Goal: Task Accomplishment & Management: Manage account settings

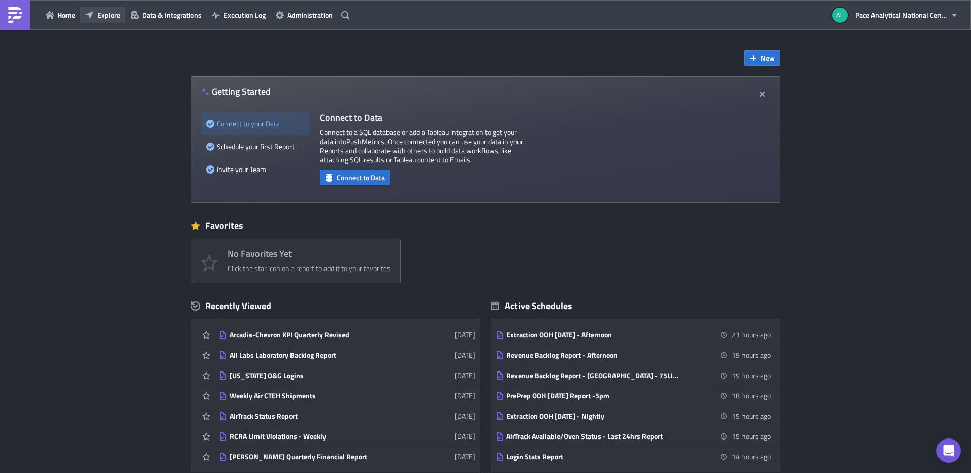
click at [107, 15] on span "Explore" at bounding box center [108, 15] width 23 height 11
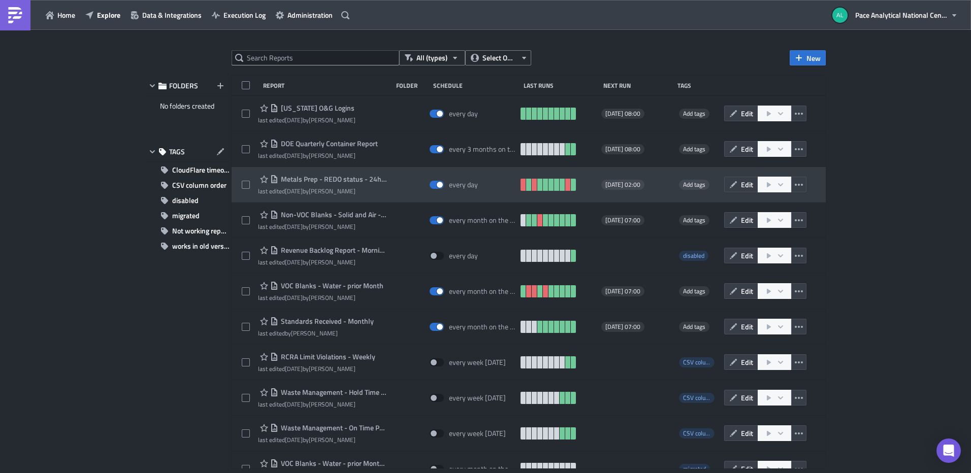
drag, startPoint x: 236, startPoint y: 101, endPoint x: 425, endPoint y: 200, distance: 213.6
click at [425, 200] on div "[US_STATE] O&G Logins last edited [DATE] by [PERSON_NAME] every day [DATE] 08:0…" at bounding box center [529, 375] width 594 height 559
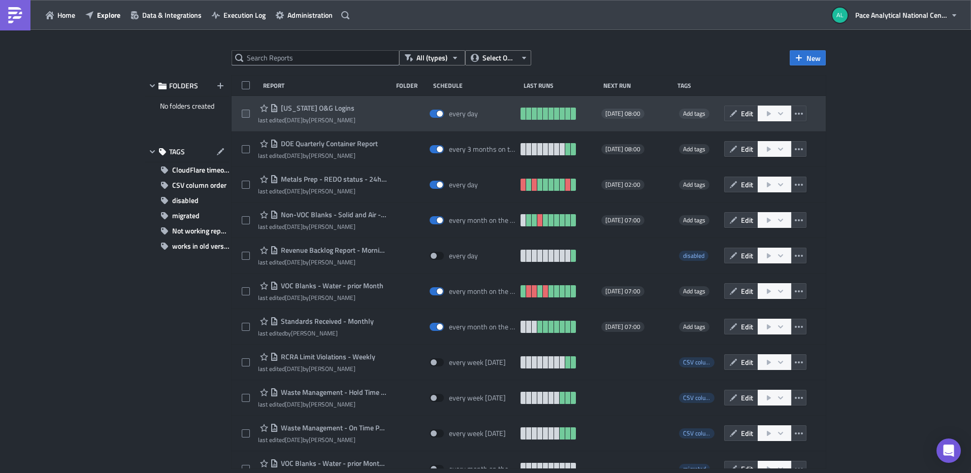
drag, startPoint x: 347, startPoint y: 107, endPoint x: 243, endPoint y: 104, distance: 104.2
click at [248, 112] on div "[US_STATE] O&G Logins last edited [DATE] by [PERSON_NAME] every day [DATE] 08:0…" at bounding box center [529, 114] width 594 height 36
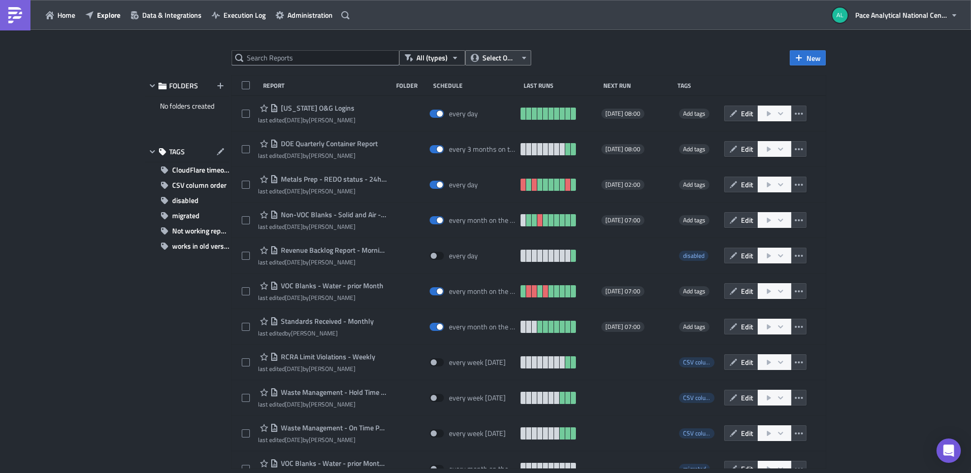
click at [517, 59] on button "Select Owner" at bounding box center [498, 57] width 66 height 15
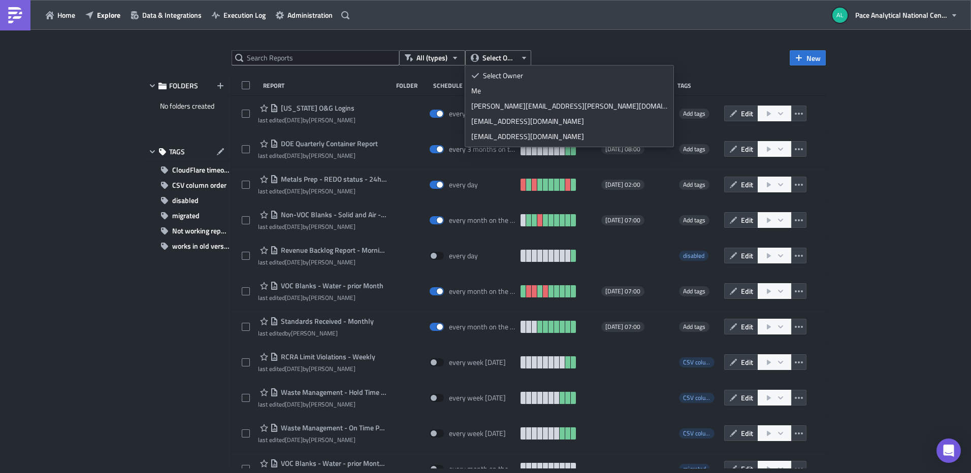
click at [593, 47] on div "All (types) Select Owner New FOLDERS No folders created TAGS CloudFlare timeout…" at bounding box center [485, 252] width 971 height 445
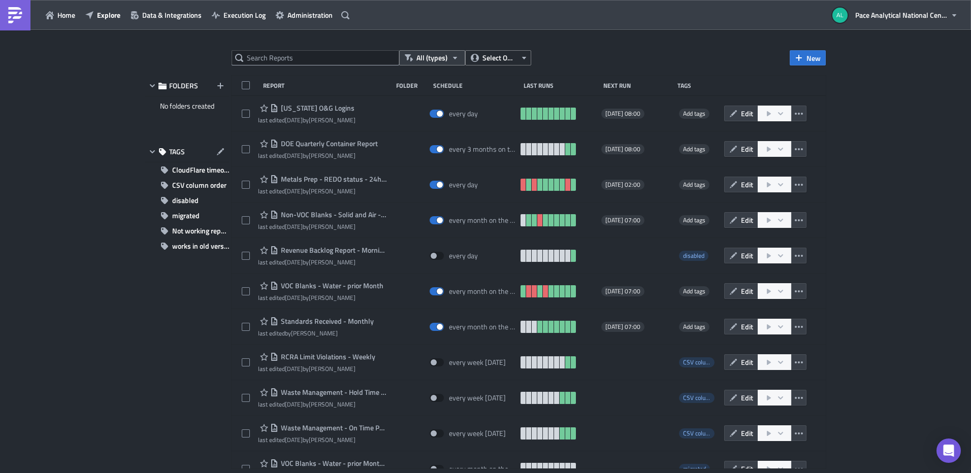
click at [451, 57] on icon "button" at bounding box center [455, 58] width 8 height 8
click at [246, 85] on span at bounding box center [246, 85] width 8 height 8
click at [246, 85] on input "checkbox" at bounding box center [247, 86] width 7 height 7
checkbox input "true"
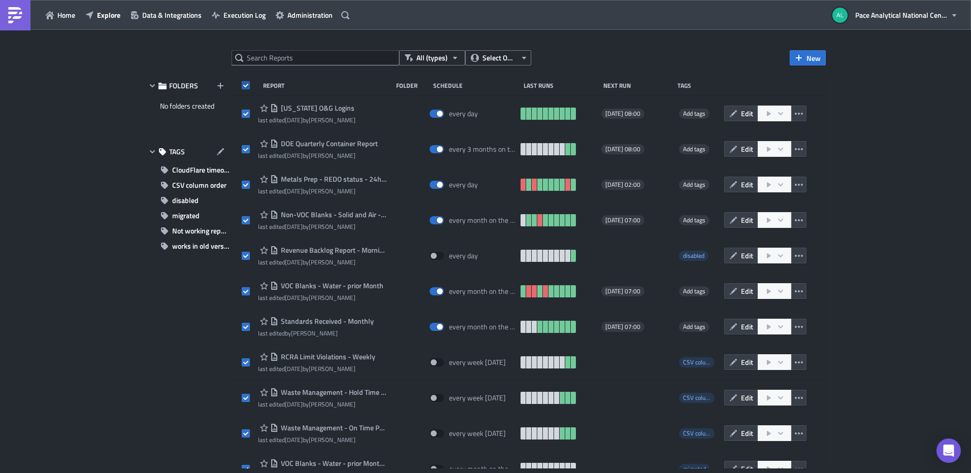
checkbox input "true"
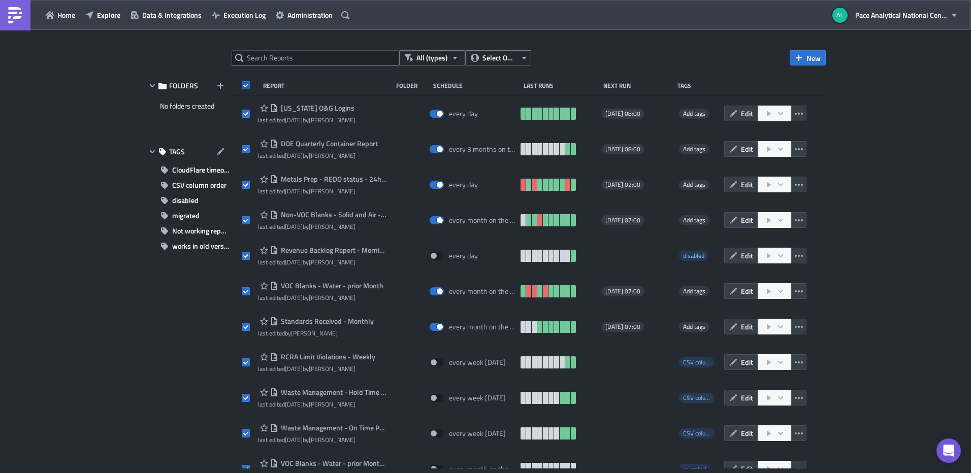
checkbox input "true"
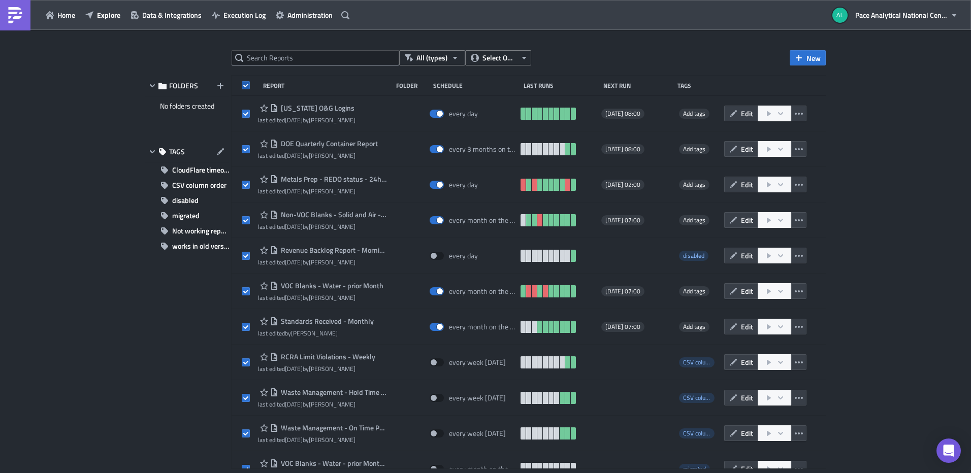
checkbox input "true"
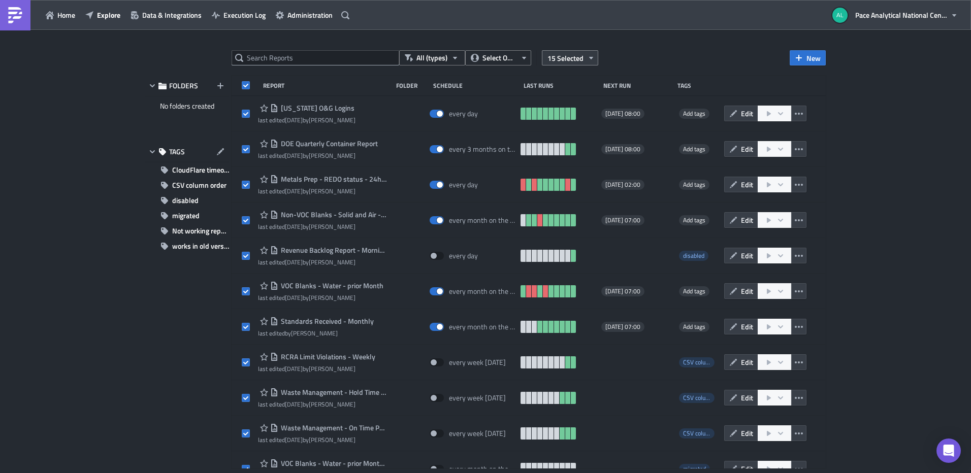
click at [587, 55] on icon "button" at bounding box center [591, 58] width 8 height 8
click at [651, 48] on div "All (types) Select Owner 15 Selected New FOLDERS No folders created TAGS CloudF…" at bounding box center [485, 252] width 971 height 445
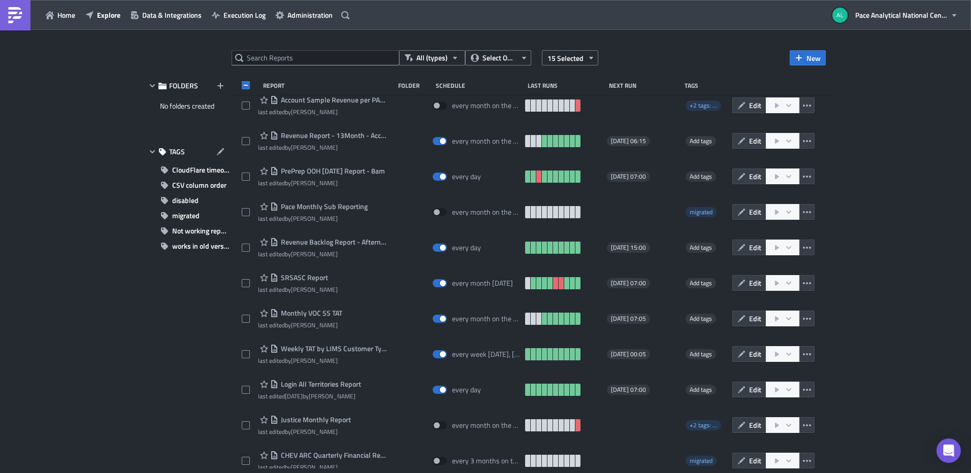
scroll to position [3092, 0]
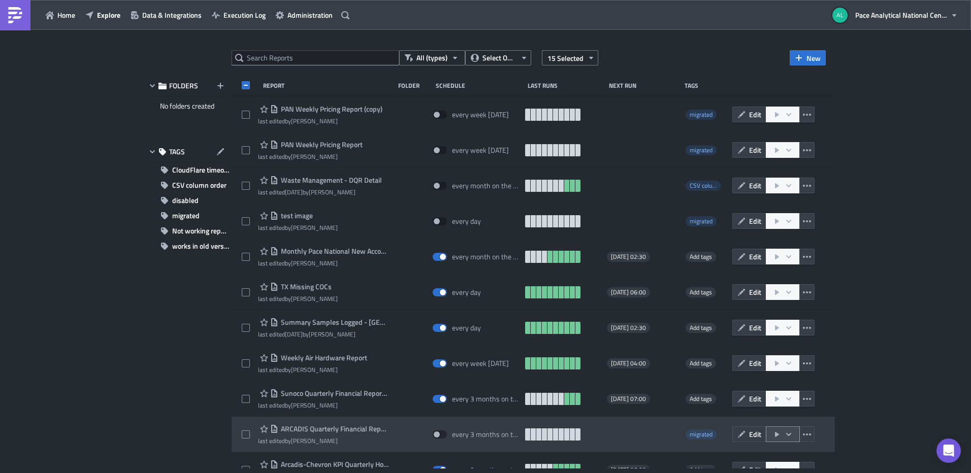
drag, startPoint x: 850, startPoint y: 363, endPoint x: 846, endPoint y: 440, distance: 76.8
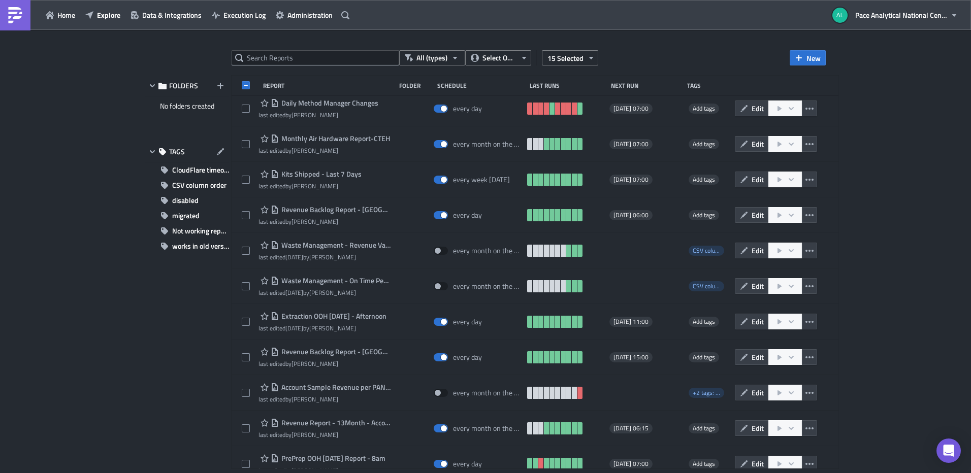
scroll to position [0, 0]
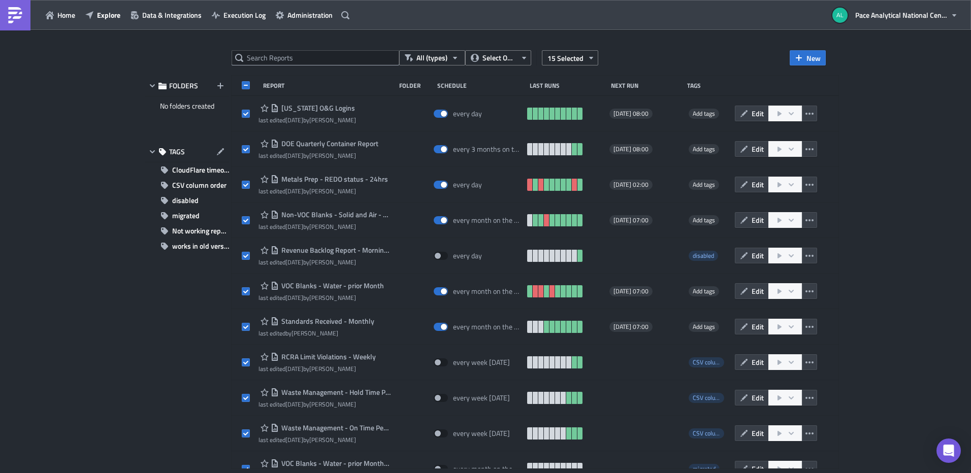
click at [252, 81] on div "Report Folder Schedule Last Runs Next Run Tags" at bounding box center [535, 86] width 607 height 20
click at [245, 83] on span at bounding box center [246, 85] width 8 height 8
click at [245, 83] on input "checkbox" at bounding box center [247, 86] width 7 height 7
checkbox input "true"
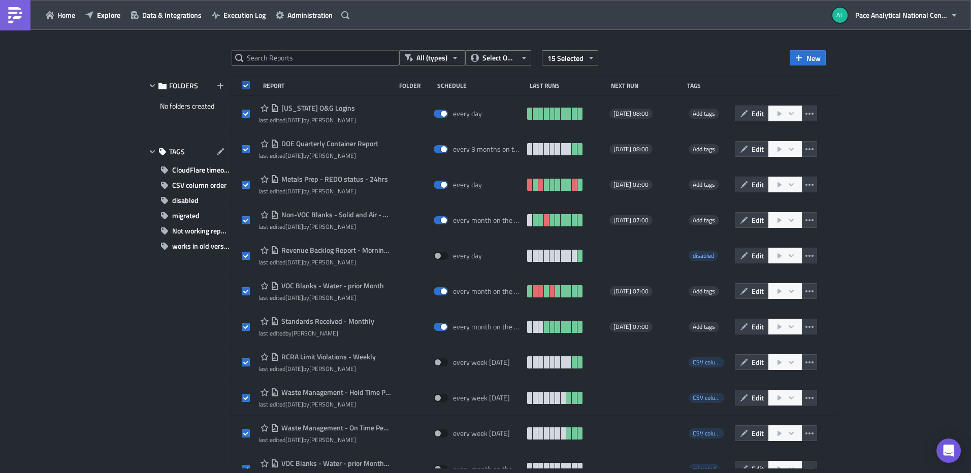
checkbox input "true"
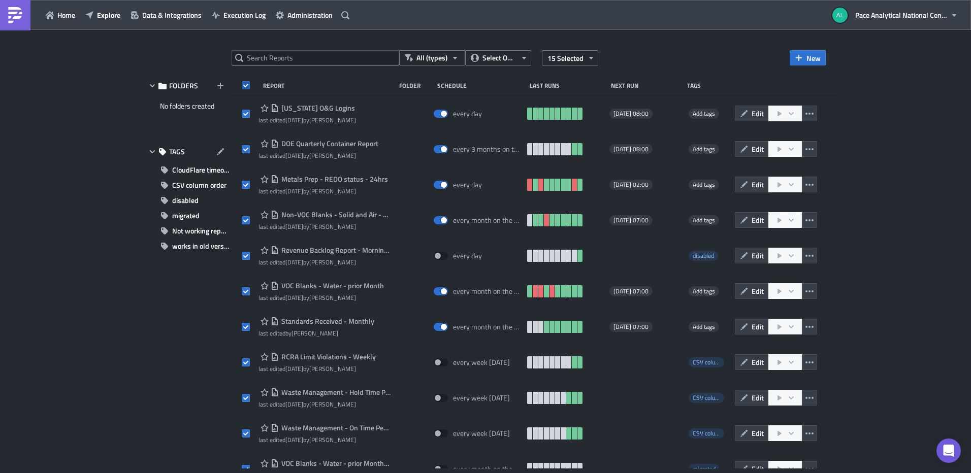
checkbox input "true"
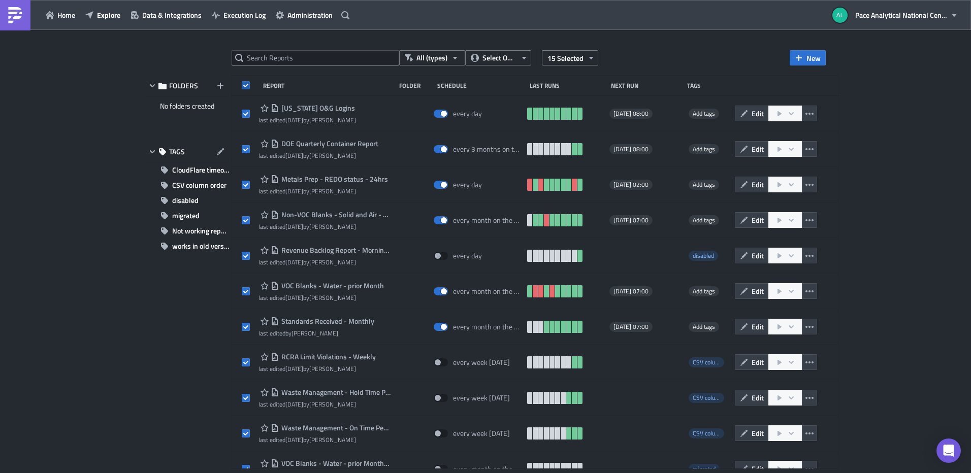
checkbox input "true"
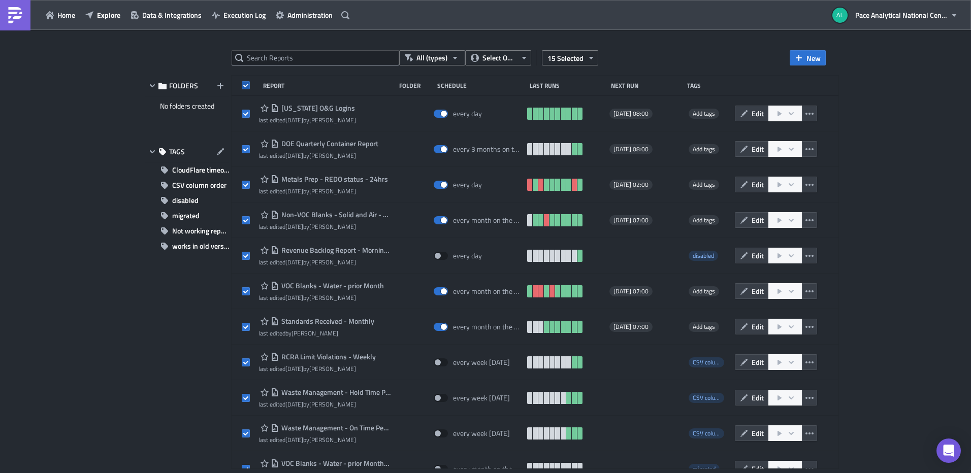
checkbox input "true"
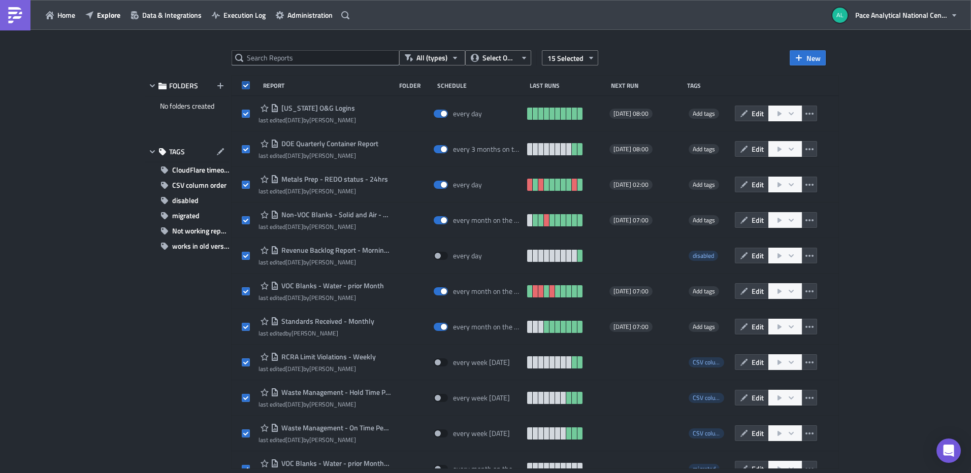
checkbox input "true"
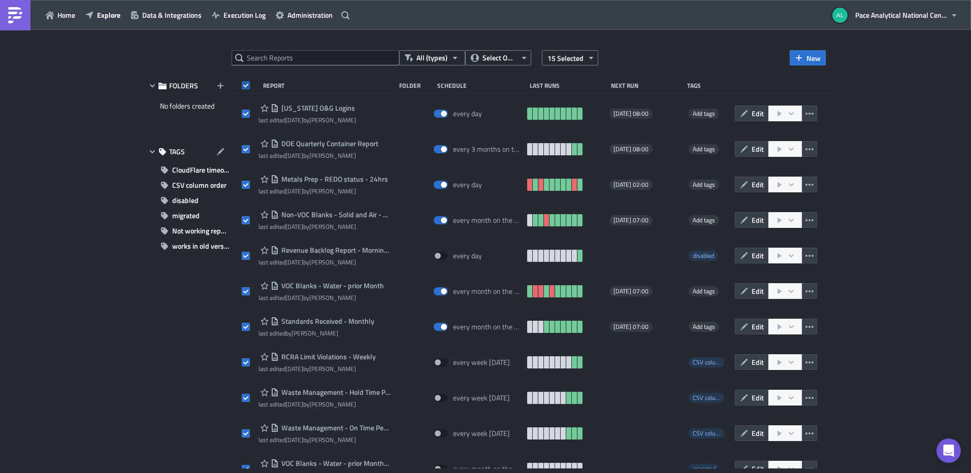
checkbox input "true"
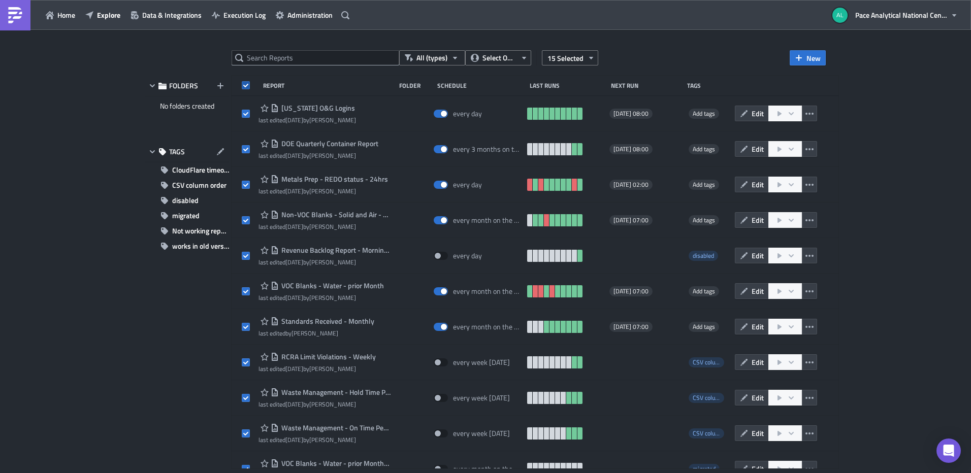
checkbox input "true"
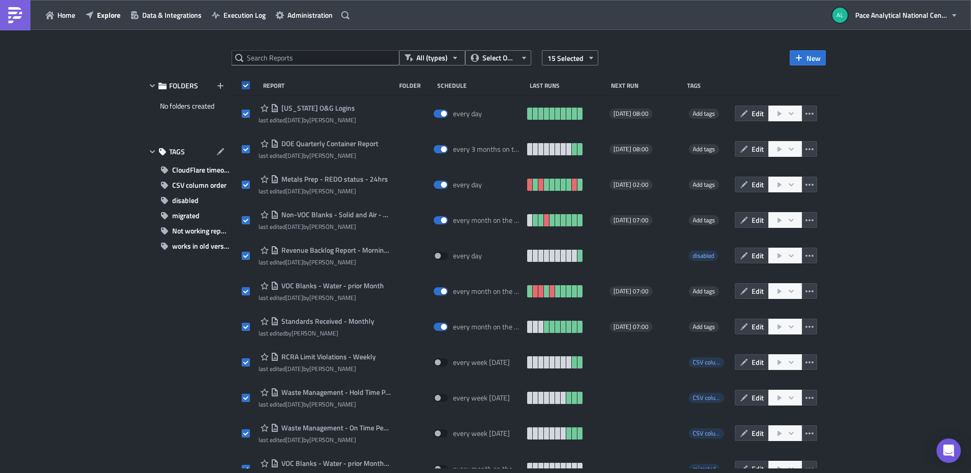
checkbox input "true"
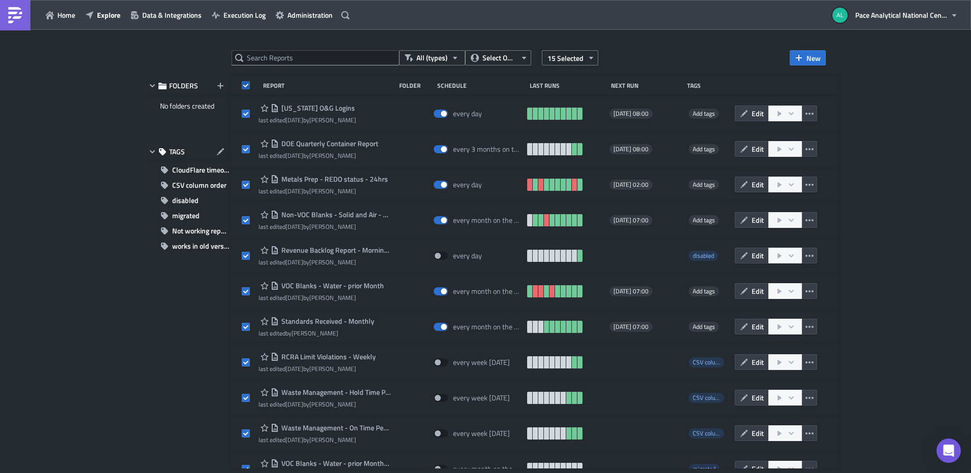
checkbox input "true"
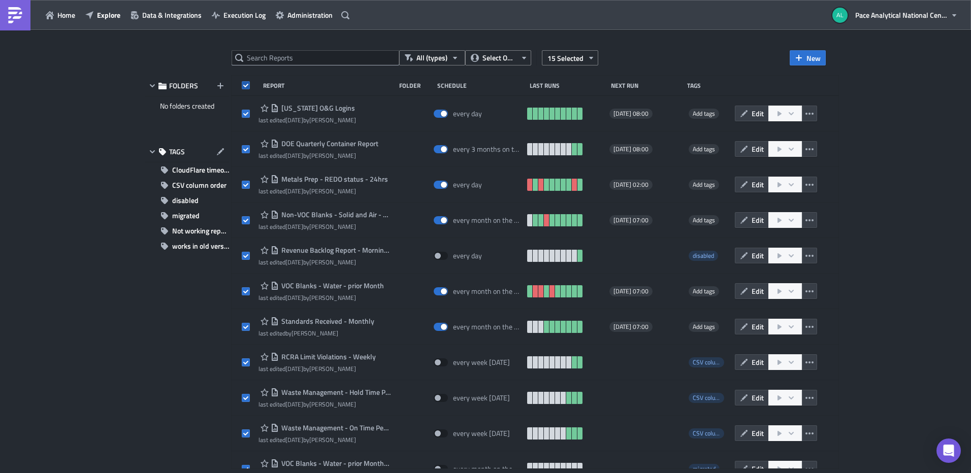
checkbox input "true"
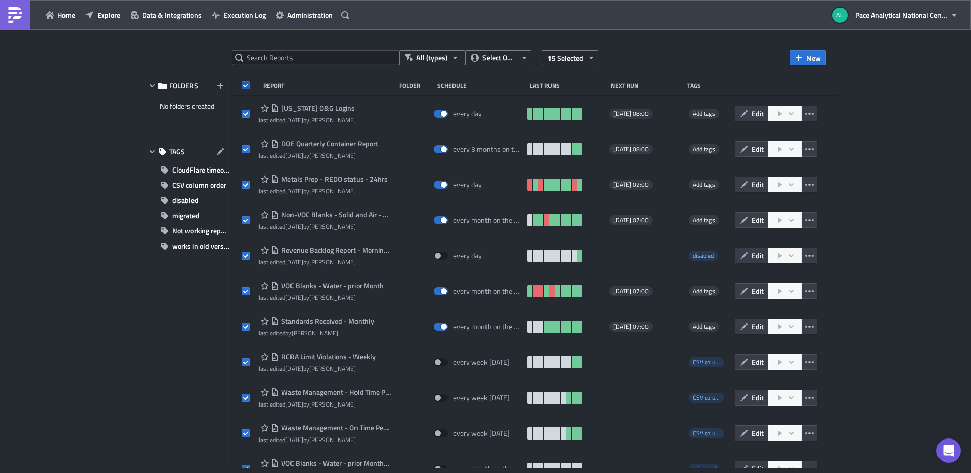
checkbox input "true"
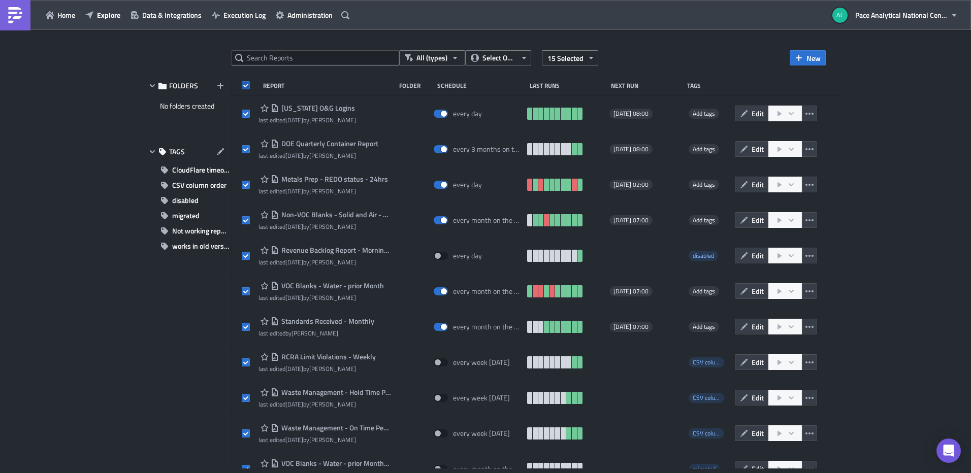
checkbox input "true"
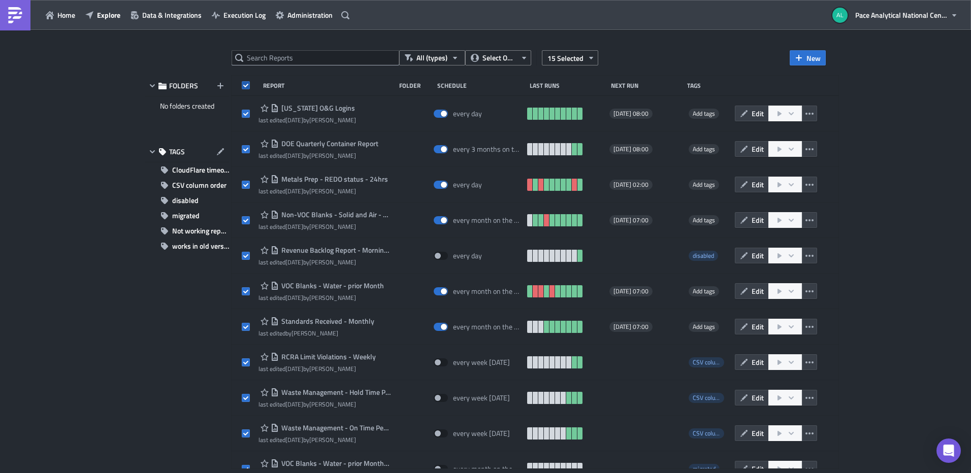
checkbox input "true"
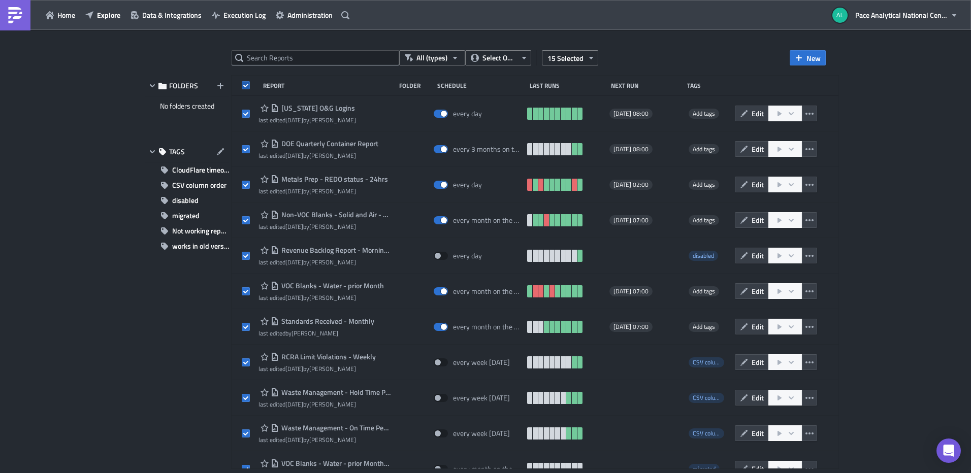
checkbox input "true"
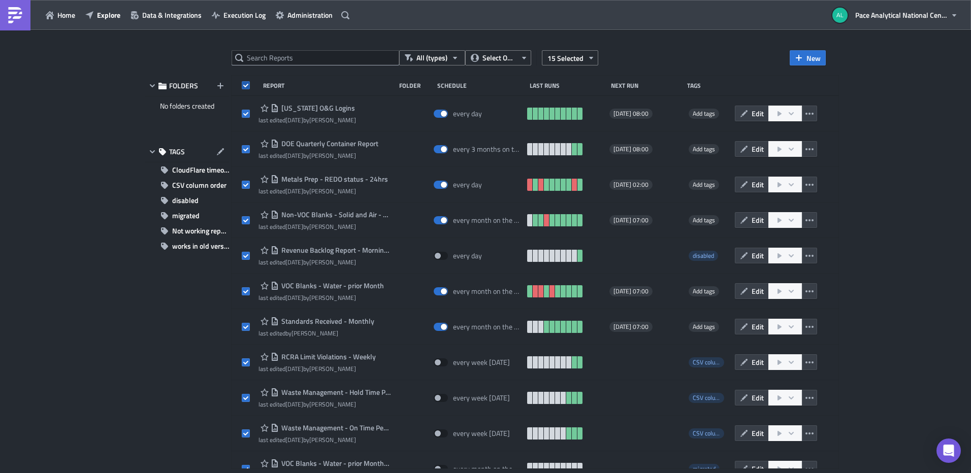
checkbox input "true"
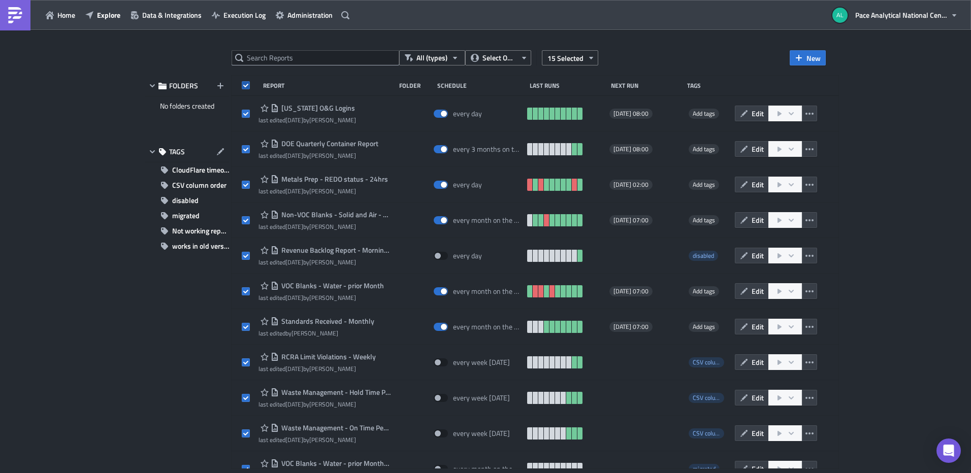
checkbox input "true"
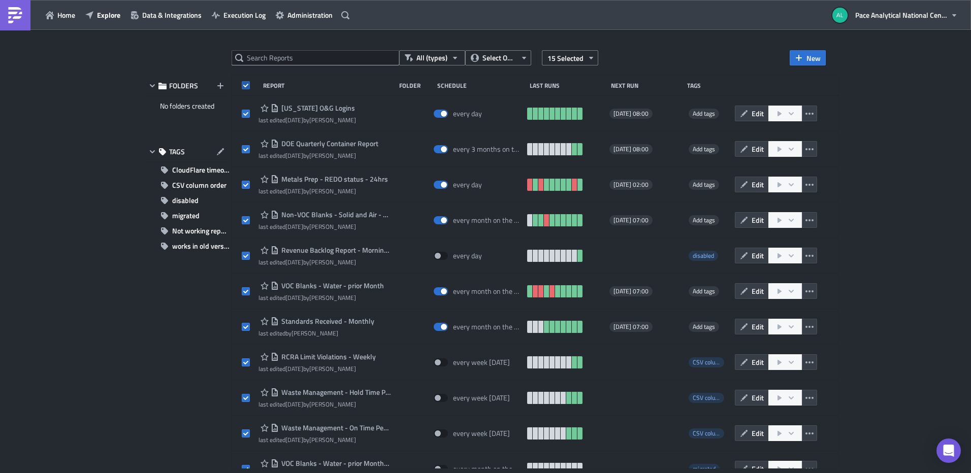
checkbox input "true"
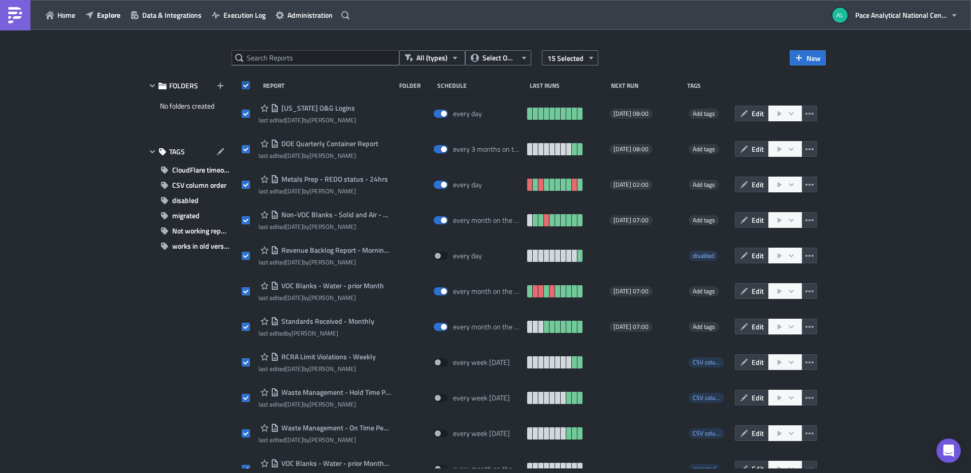
checkbox input "true"
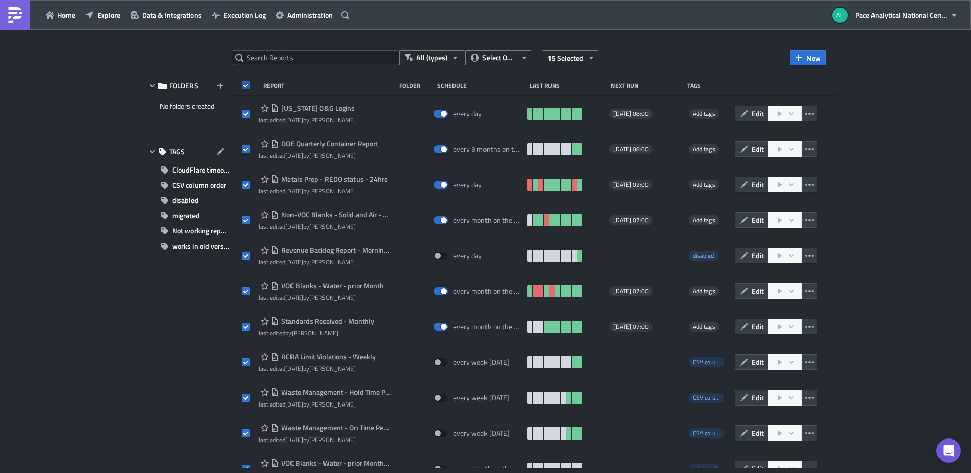
checkbox input "true"
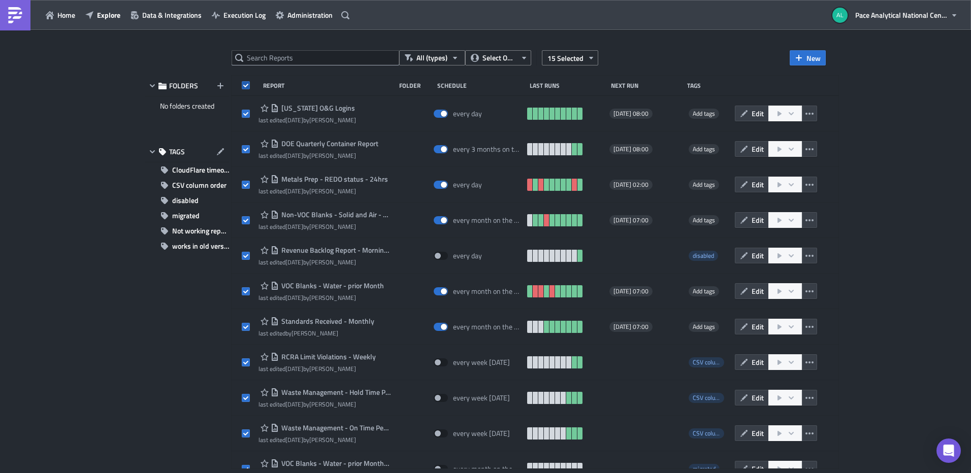
checkbox input "true"
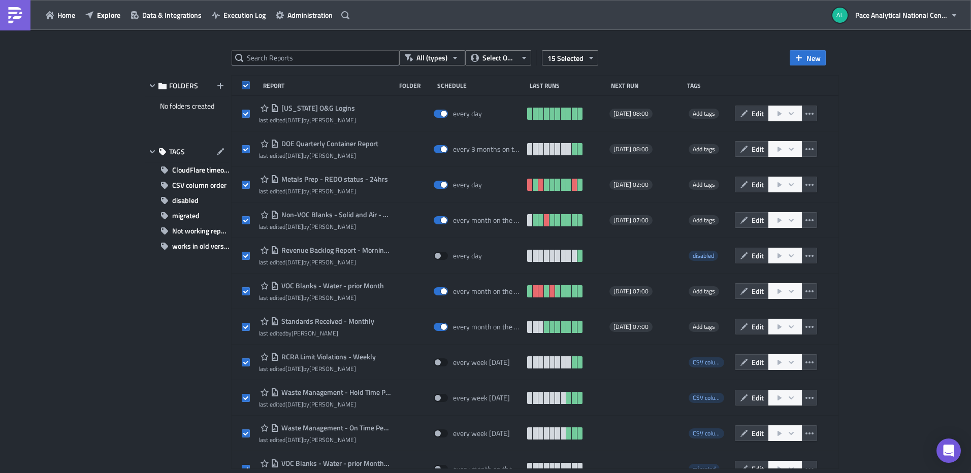
checkbox input "true"
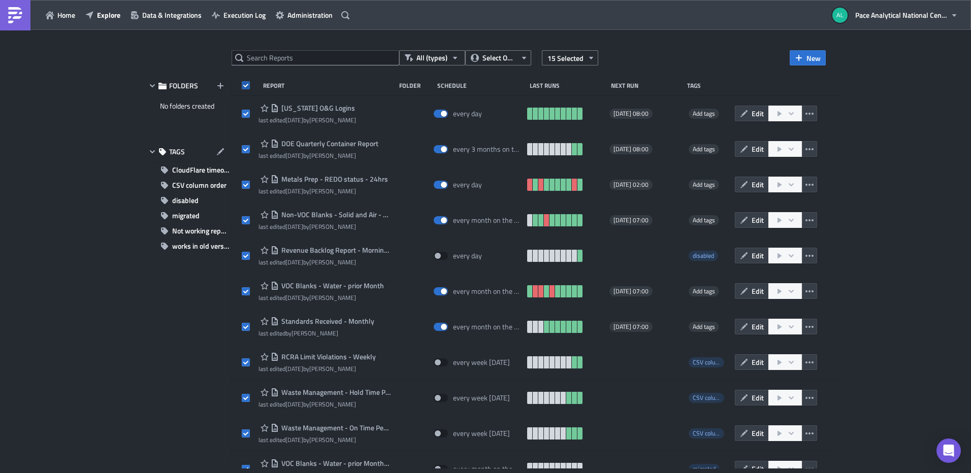
checkbox input "true"
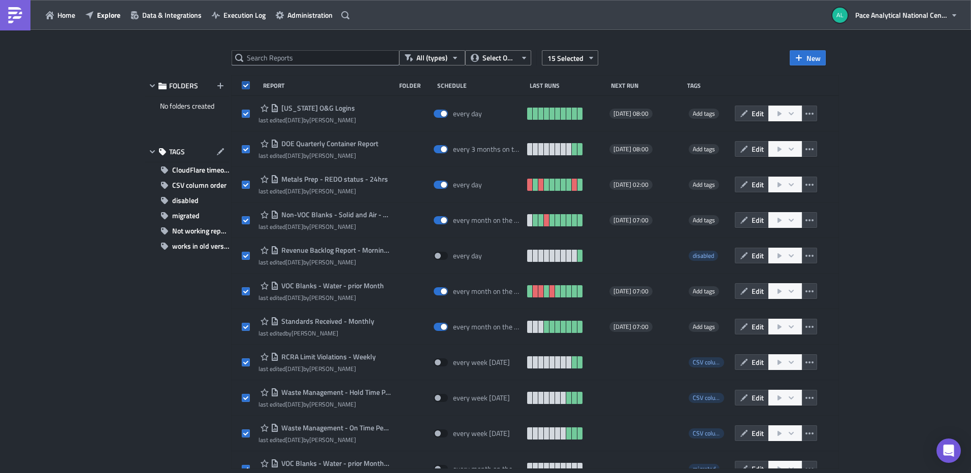
checkbox input "true"
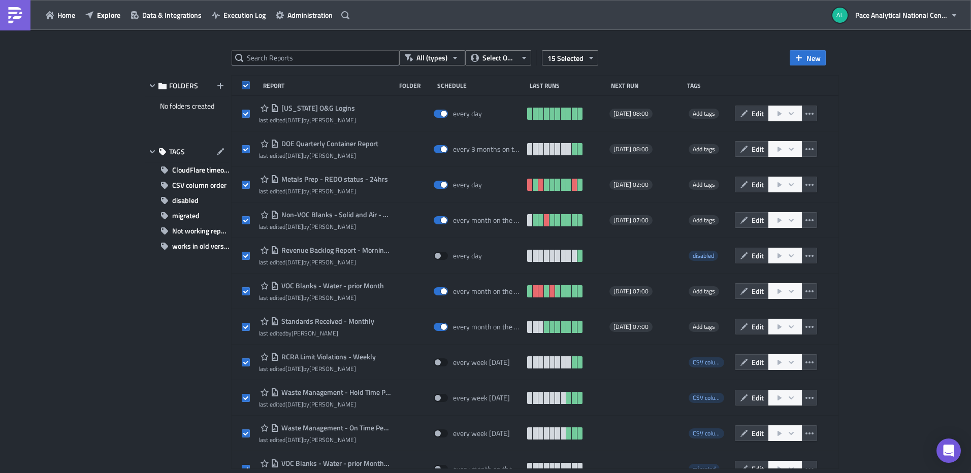
checkbox input "true"
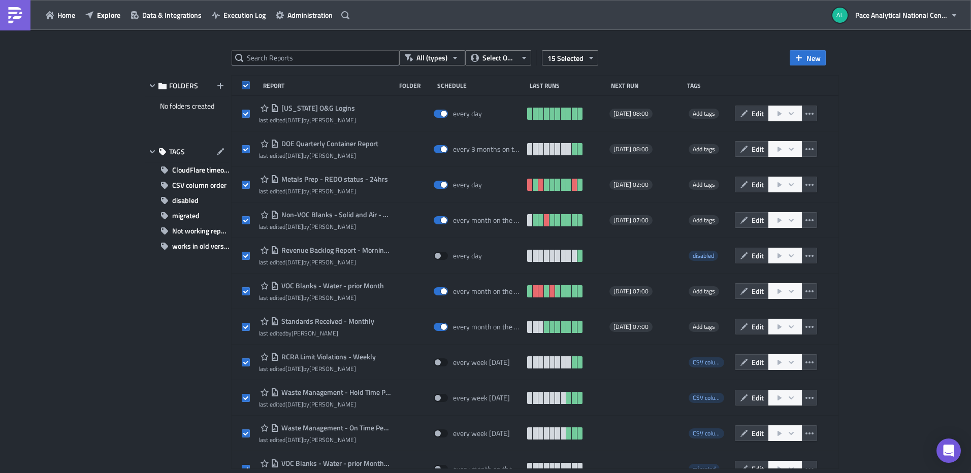
checkbox input "true"
click at [245, 84] on span at bounding box center [246, 85] width 8 height 8
click at [245, 84] on input "checkbox" at bounding box center [247, 86] width 7 height 7
checkbox input "false"
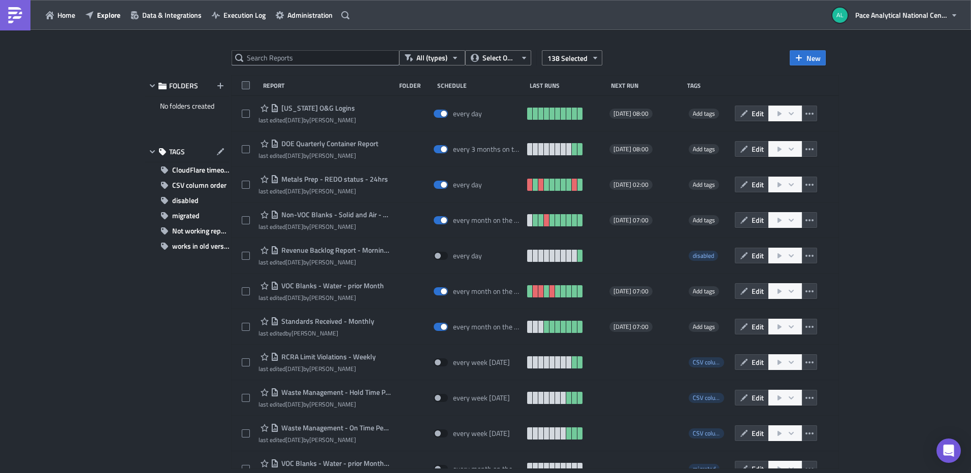
checkbox input "false"
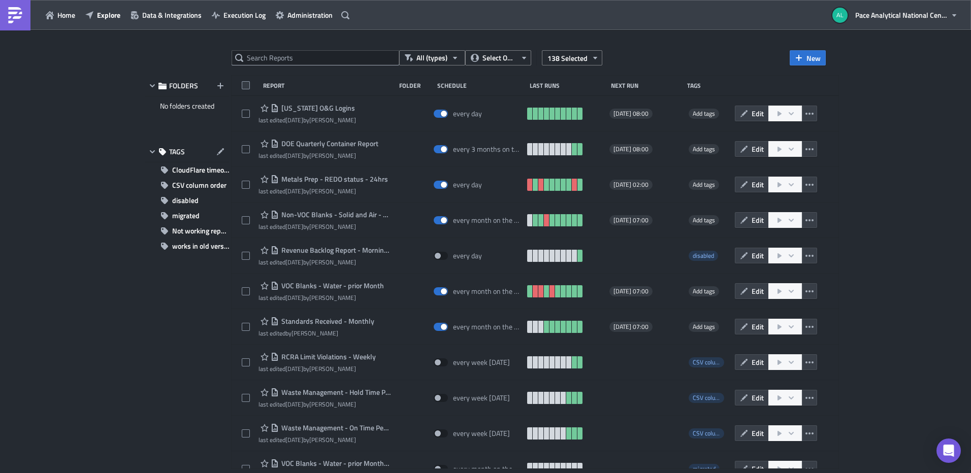
checkbox input "false"
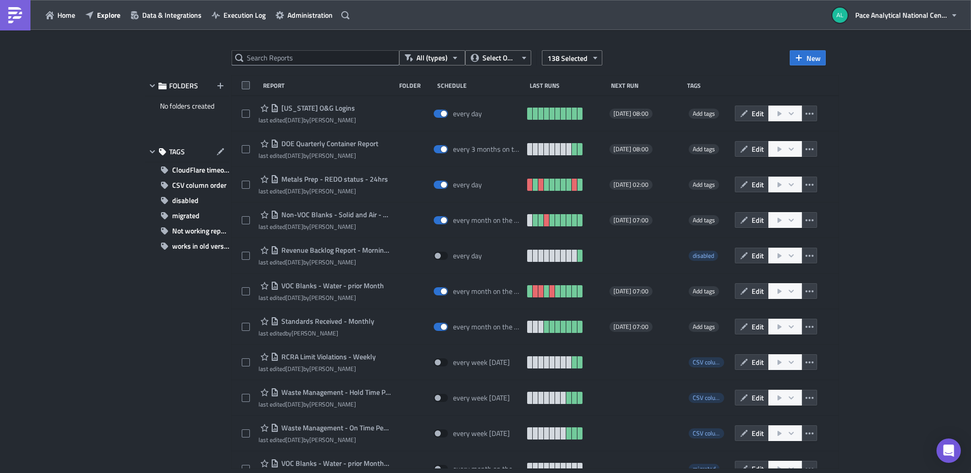
checkbox input "false"
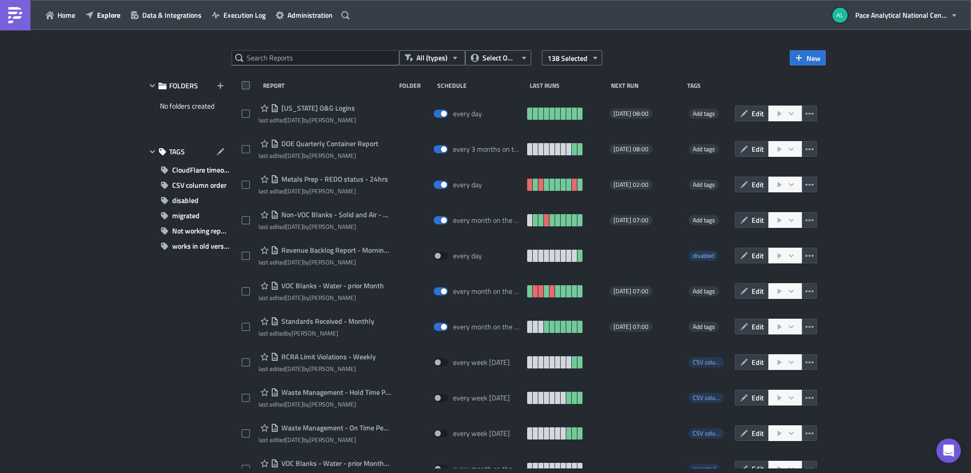
checkbox input "false"
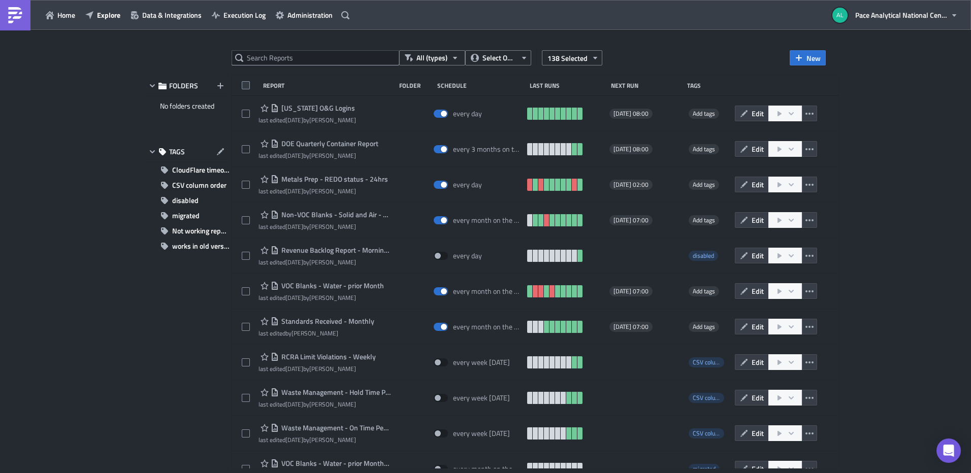
checkbox input "false"
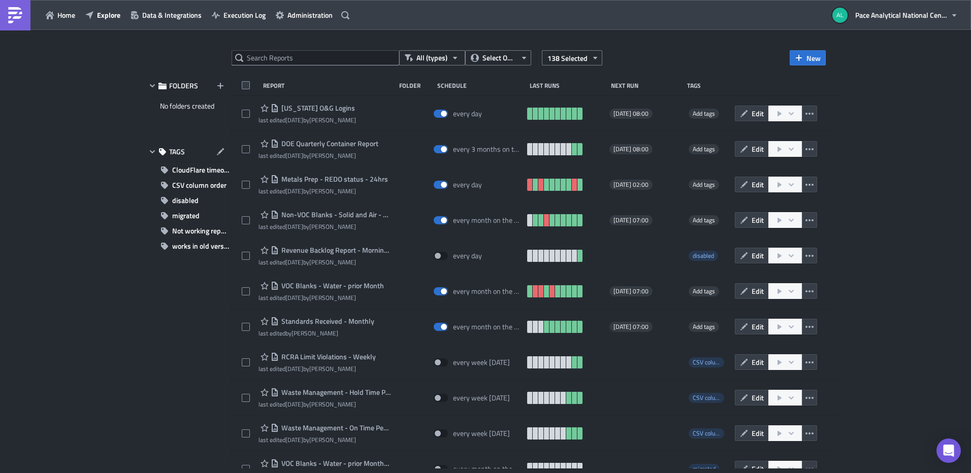
checkbox input "false"
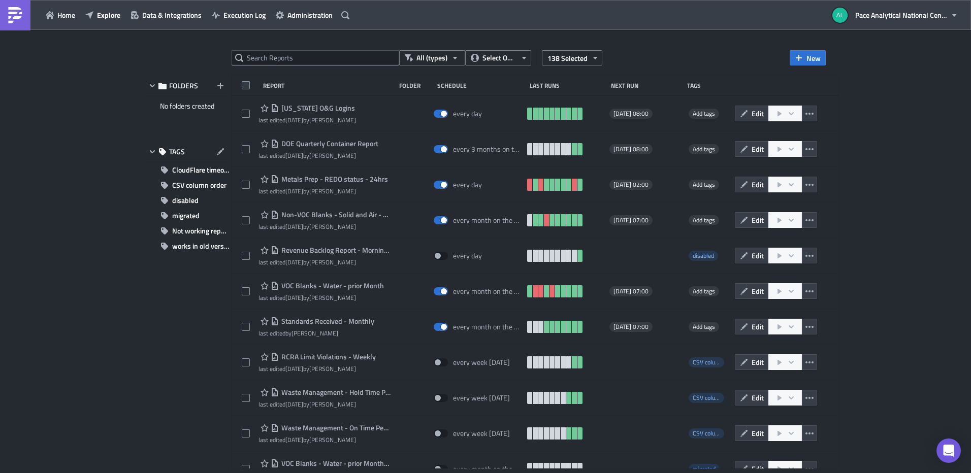
checkbox input "false"
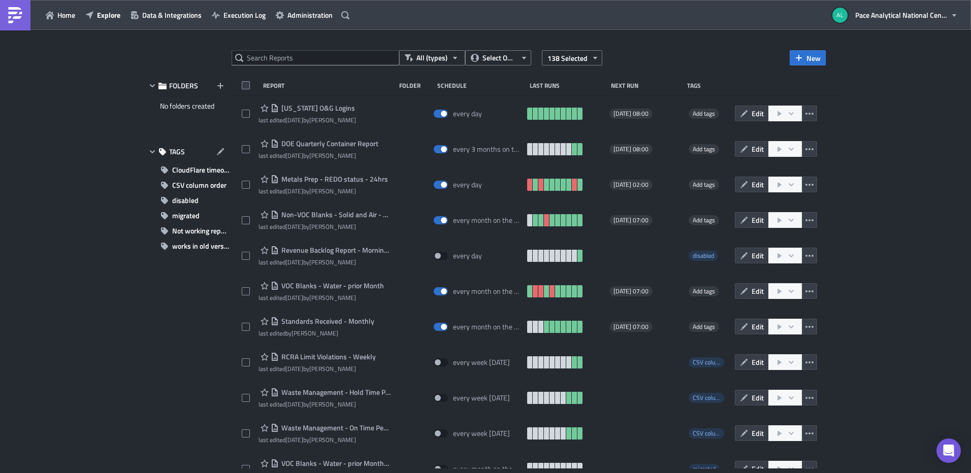
checkbox input "false"
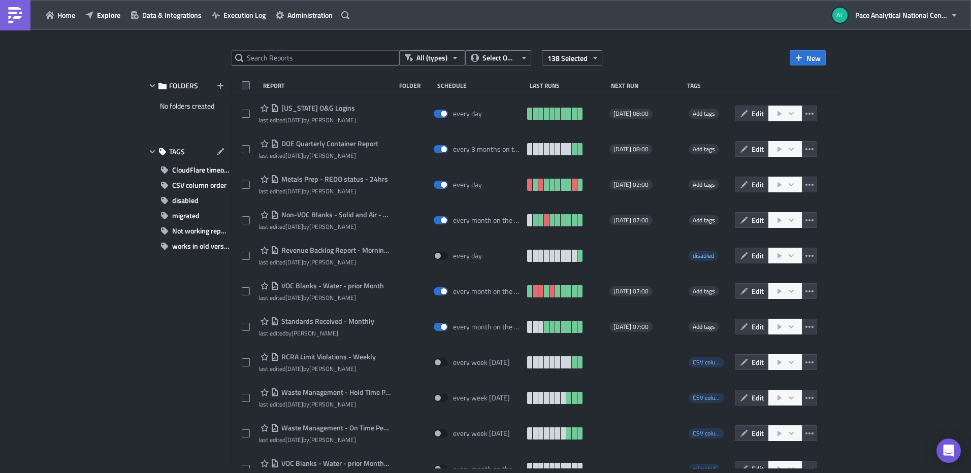
checkbox input "false"
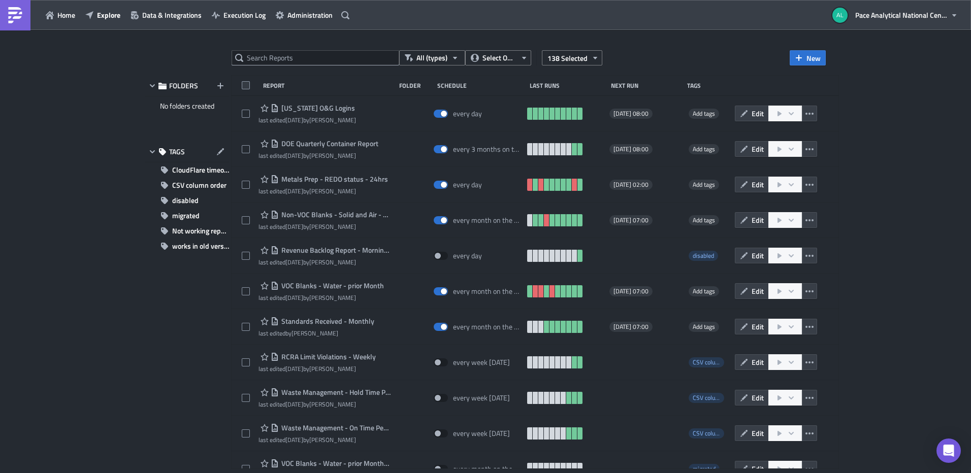
checkbox input "false"
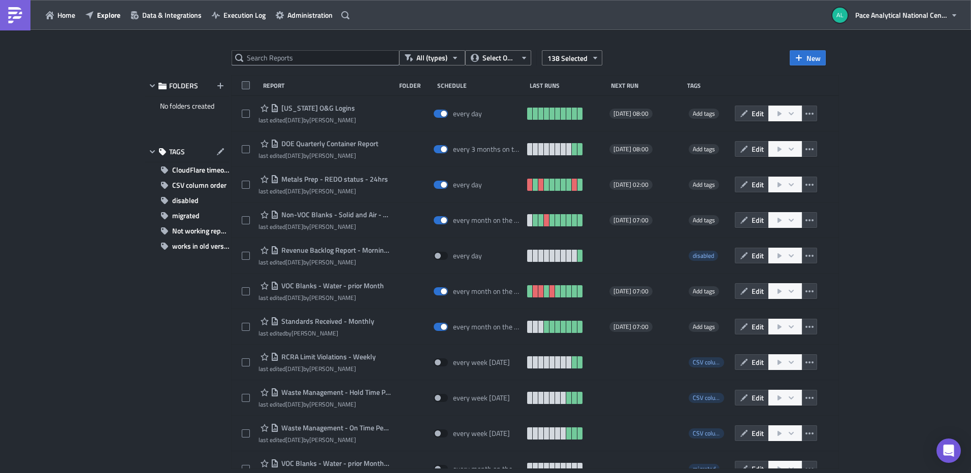
checkbox input "false"
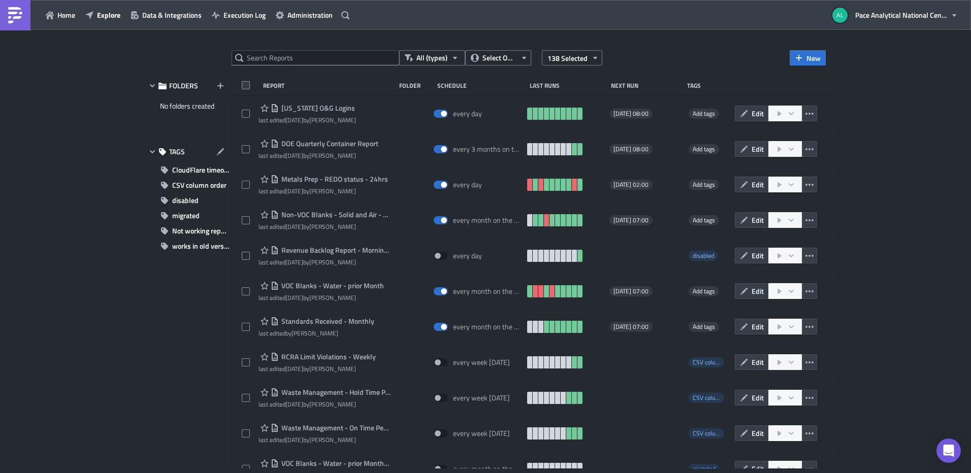
checkbox input "false"
click at [245, 84] on span at bounding box center [246, 85] width 8 height 8
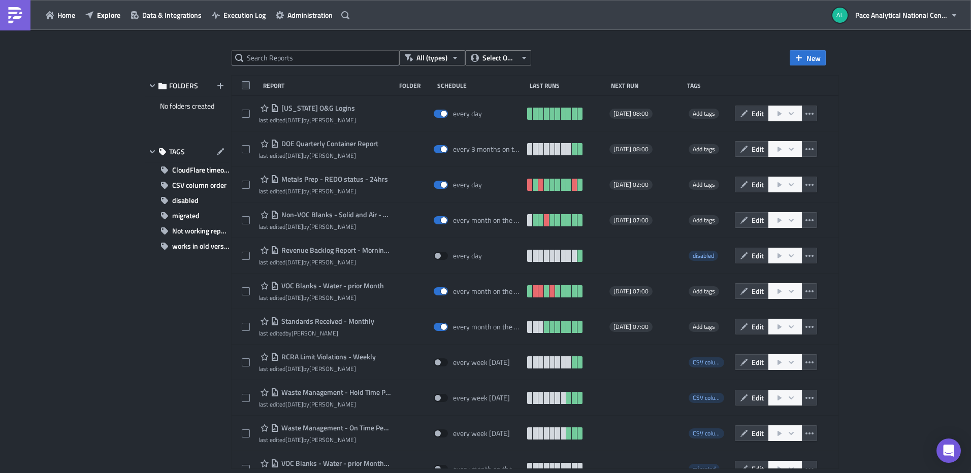
click at [245, 84] on input "checkbox" at bounding box center [247, 86] width 7 height 7
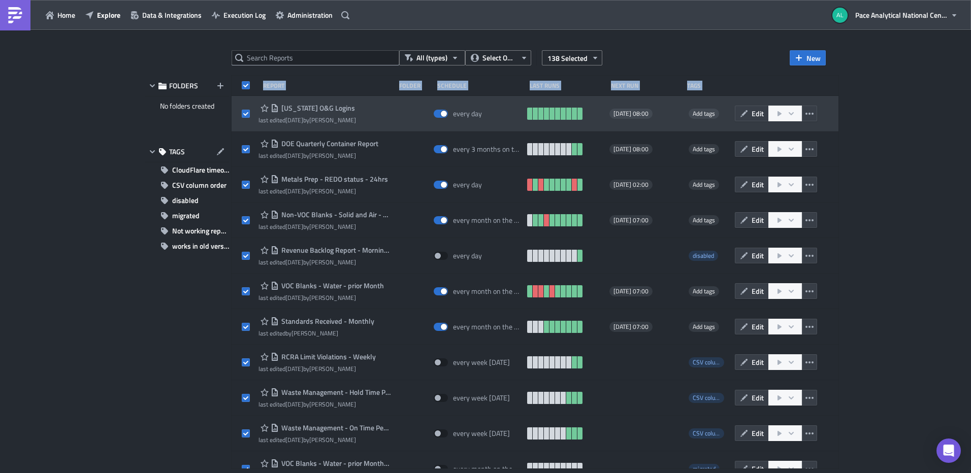
drag, startPoint x: 264, startPoint y: 85, endPoint x: 404, endPoint y: 125, distance: 145.5
click at [404, 125] on div "Report Folder Schedule Last Runs Next Run Tags [US_STATE] O&G Logins last edite…" at bounding box center [535, 272] width 607 height 393
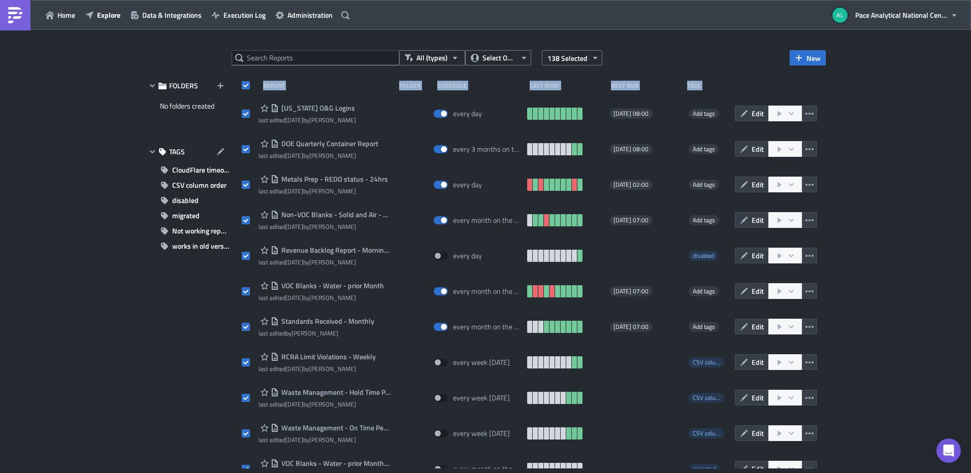
click at [718, 37] on div "All (types) Select Owner 138 Selected New FOLDERS No folders created TAGS Cloud…" at bounding box center [485, 252] width 971 height 445
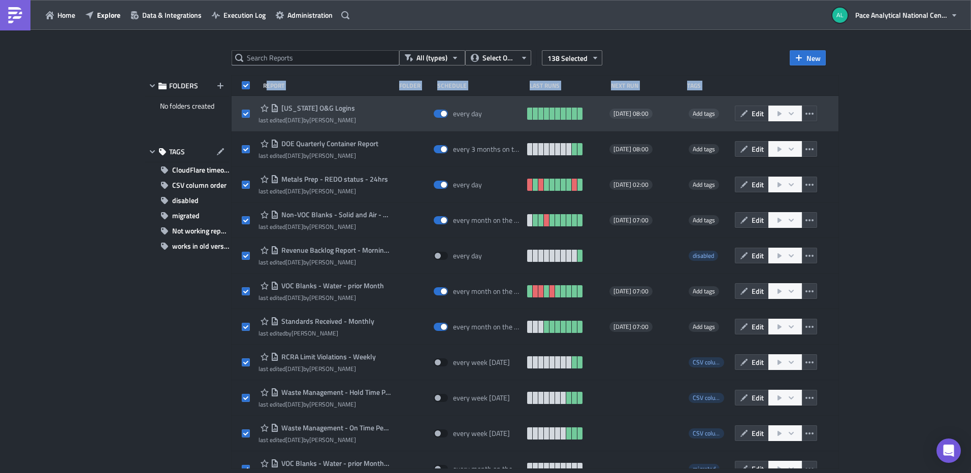
drag, startPoint x: 268, startPoint y: 85, endPoint x: 365, endPoint y: 97, distance: 98.2
click at [365, 97] on div "Report Folder Schedule Last Runs Next Run Tags [US_STATE] O&G Logins last edite…" at bounding box center [535, 272] width 607 height 393
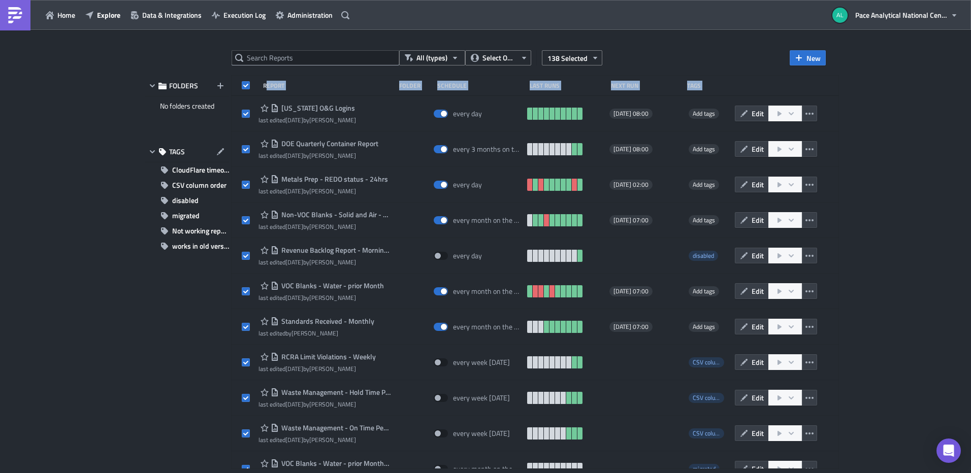
drag, startPoint x: 365, startPoint y: 97, endPoint x: 322, endPoint y: 83, distance: 45.6
click at [322, 83] on div "Report" at bounding box center [328, 86] width 131 height 8
drag, startPoint x: 264, startPoint y: 83, endPoint x: 328, endPoint y: 91, distance: 64.5
click at [328, 91] on div "Report Folder Schedule Last Runs Next Run Tags" at bounding box center [535, 86] width 607 height 20
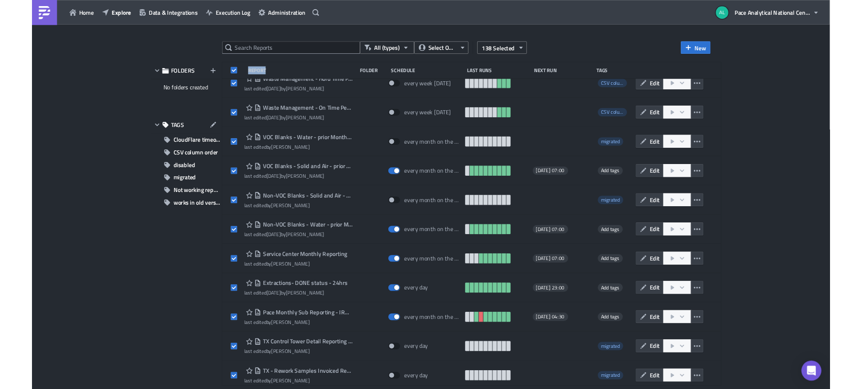
scroll to position [326, 0]
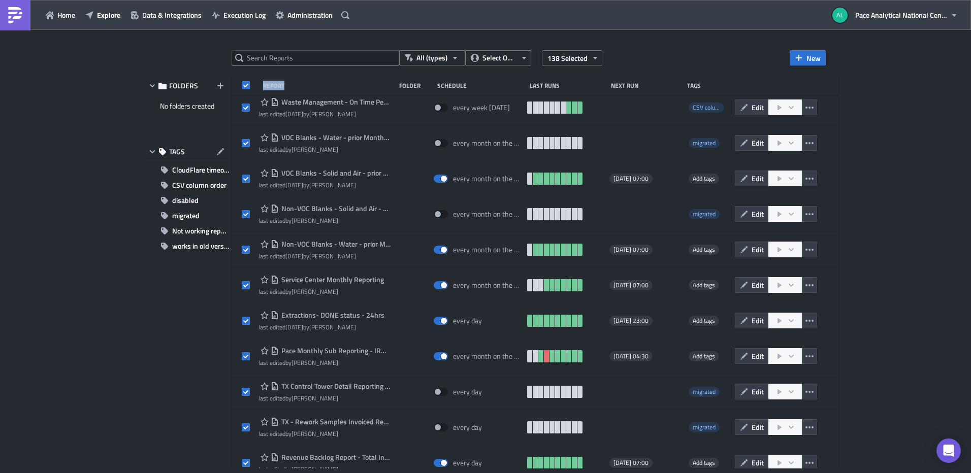
click at [934, 133] on div "All (types) Select Owner 138 Selected New FOLDERS No folders created TAGS Cloud…" at bounding box center [485, 252] width 971 height 445
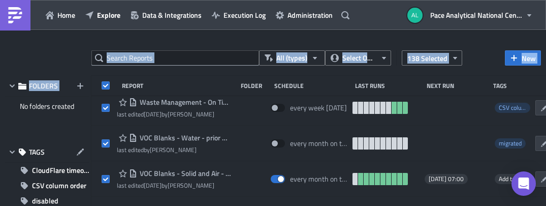
drag, startPoint x: 0, startPoint y: 119, endPoint x: -248, endPoint y: 120, distance: 248.4
click at [0, 120] on html "Home Explore Data & Integrations Execution Log Administration Pace Analytical N…" at bounding box center [273, 103] width 546 height 207
click at [0, 108] on html "Home Explore Data & Integrations Execution Log Administration Pace Analytical N…" at bounding box center [273, 103] width 546 height 207
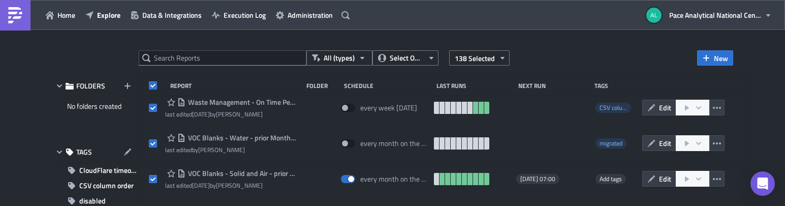
click at [205, 85] on div "Report" at bounding box center [235, 86] width 131 height 8
click at [149, 86] on span at bounding box center [153, 85] width 8 height 8
click at [151, 86] on input "checkbox" at bounding box center [154, 86] width 7 height 7
click at [296, 206] on html "Home Explore Data & Integrations Execution Log Administration Pace Analytical N…" at bounding box center [392, 103] width 785 height 207
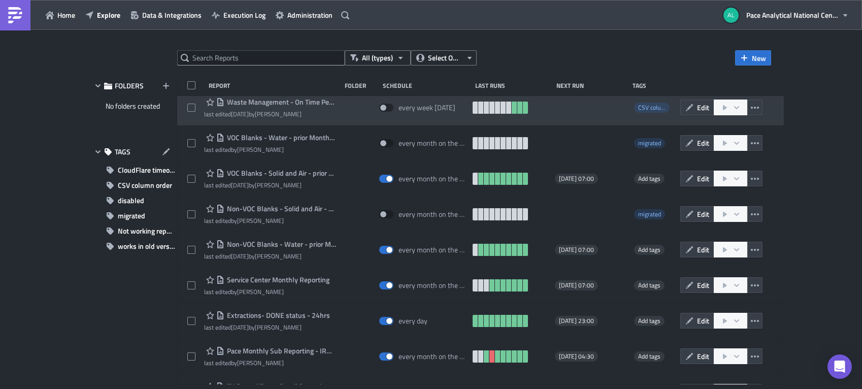
click at [181, 100] on div "Waste Management - On Time Performance Detail - Weekly last edited [DATE] by [P…" at bounding box center [480, 108] width 607 height 36
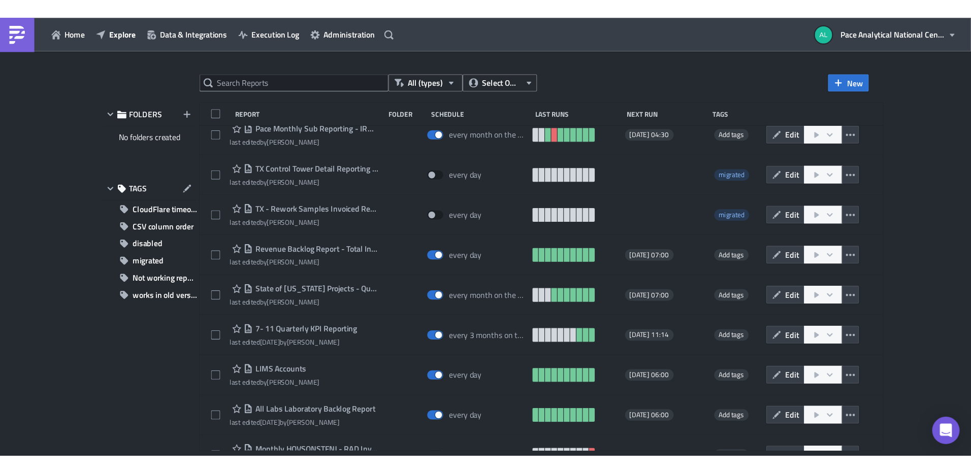
scroll to position [0, 0]
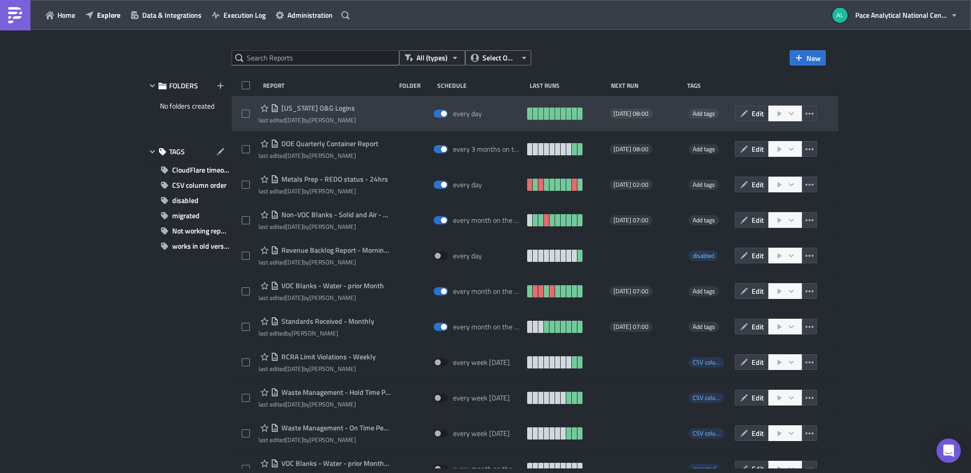
drag, startPoint x: 326, startPoint y: 107, endPoint x: 275, endPoint y: 108, distance: 50.8
click at [275, 108] on div "[US_STATE] O&G Logins last edited [DATE] by [PERSON_NAME]" at bounding box center [325, 114] width 132 height 20
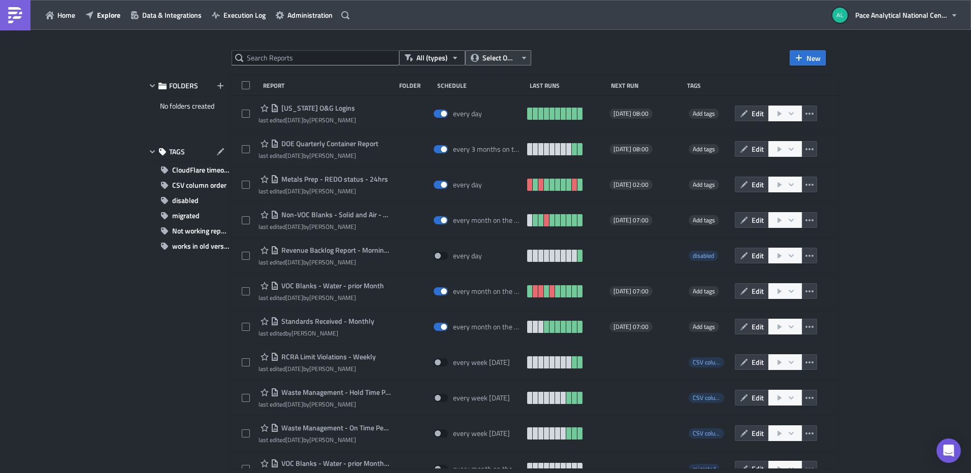
click at [513, 54] on span "Select Owner" at bounding box center [500, 57] width 34 height 11
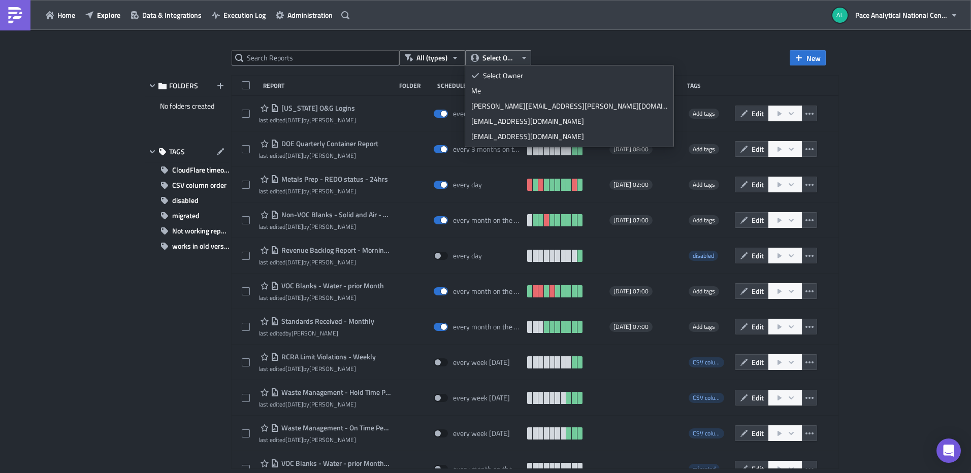
click at [513, 54] on span "Select Owner" at bounding box center [500, 57] width 34 height 11
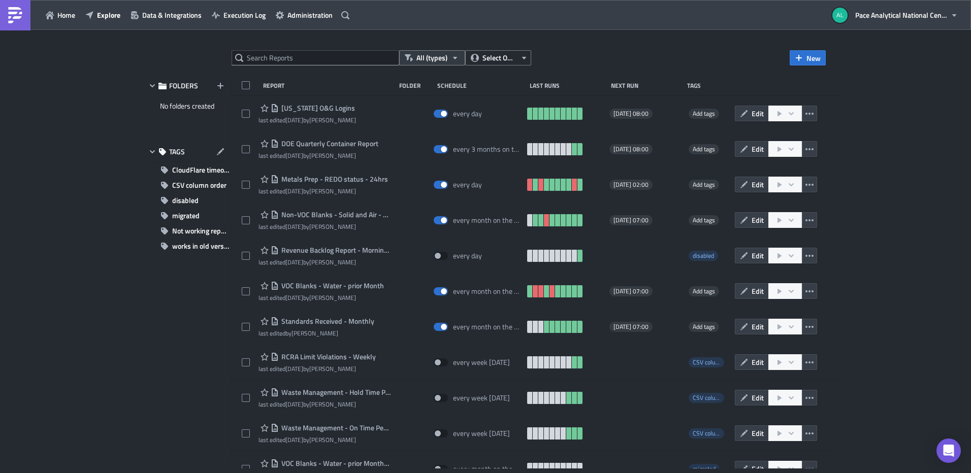
click at [454, 56] on icon "button" at bounding box center [455, 58] width 8 height 8
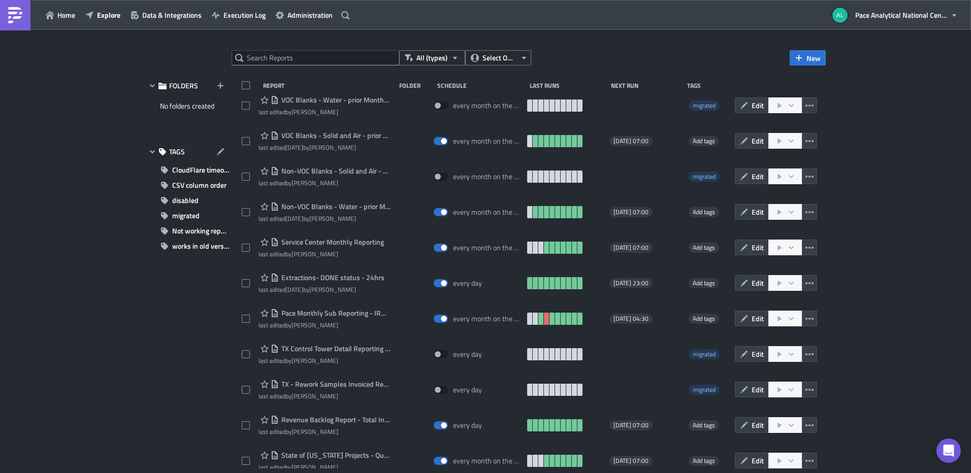
scroll to position [357, 0]
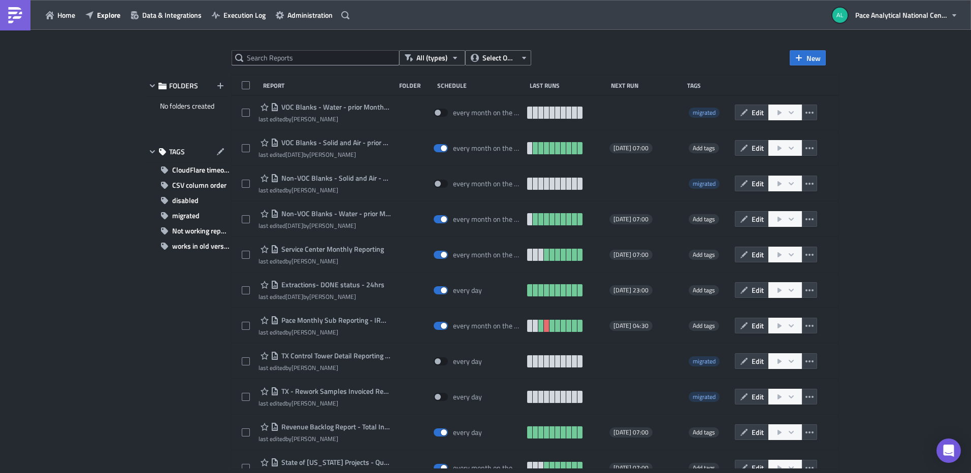
click at [276, 82] on div "Report" at bounding box center [328, 86] width 131 height 8
click at [274, 86] on div "Report" at bounding box center [328, 86] width 131 height 8
click at [327, 86] on div "Report" at bounding box center [328, 86] width 131 height 8
click at [276, 87] on div "Report" at bounding box center [328, 86] width 131 height 8
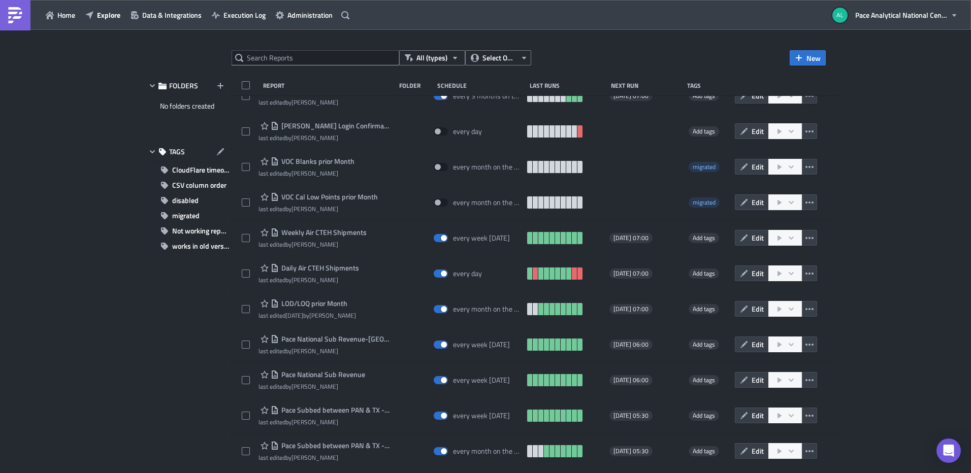
scroll to position [1532, 0]
